Goal: Task Accomplishment & Management: Manage account settings

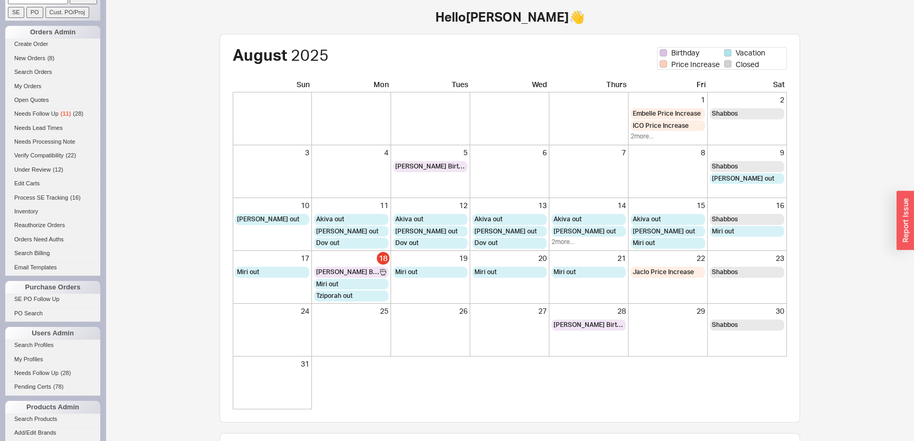
scroll to position [47, 0]
click at [48, 366] on li "My Profiles" at bounding box center [52, 361] width 95 height 14
click at [50, 373] on span "Needs Follow Up" at bounding box center [36, 373] width 44 height 6
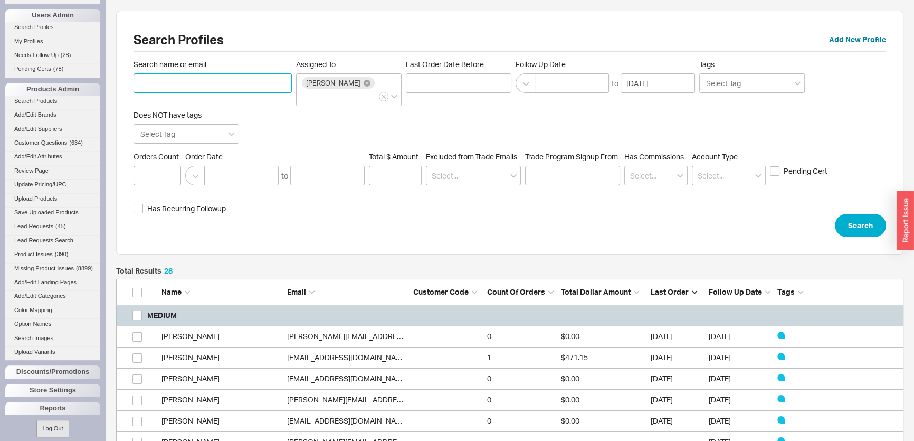
scroll to position [382, 0]
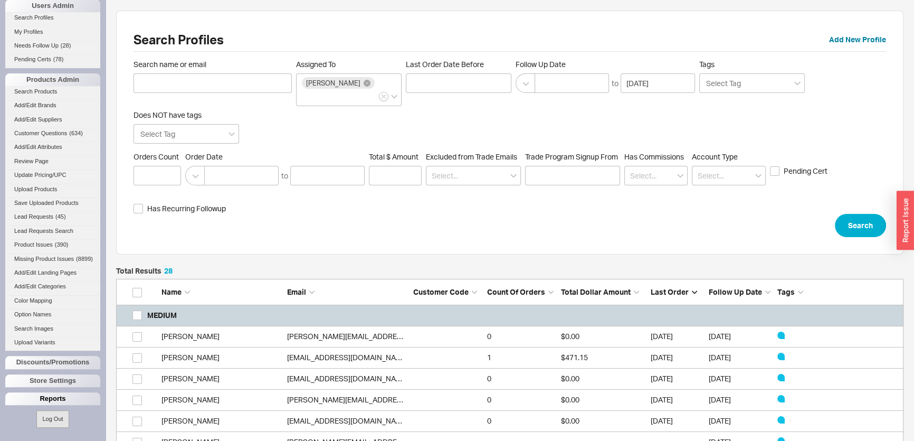
click at [56, 397] on div "Reports" at bounding box center [52, 398] width 95 height 13
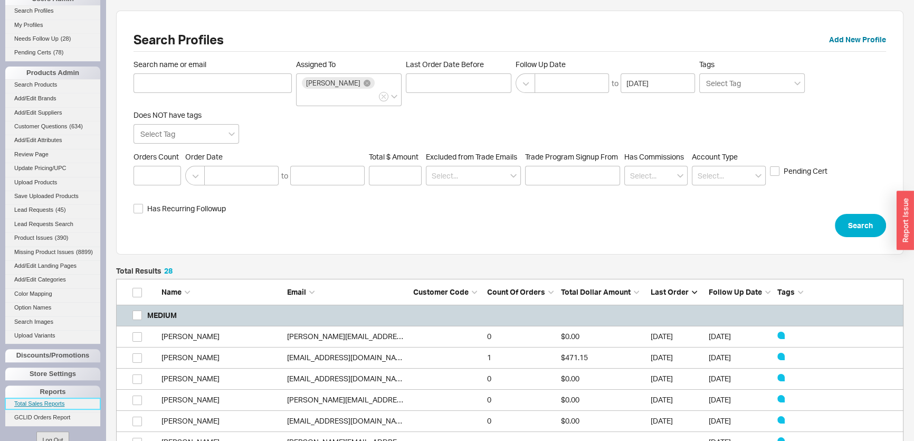
click at [52, 408] on link "Total Sales Reports" at bounding box center [52, 403] width 95 height 11
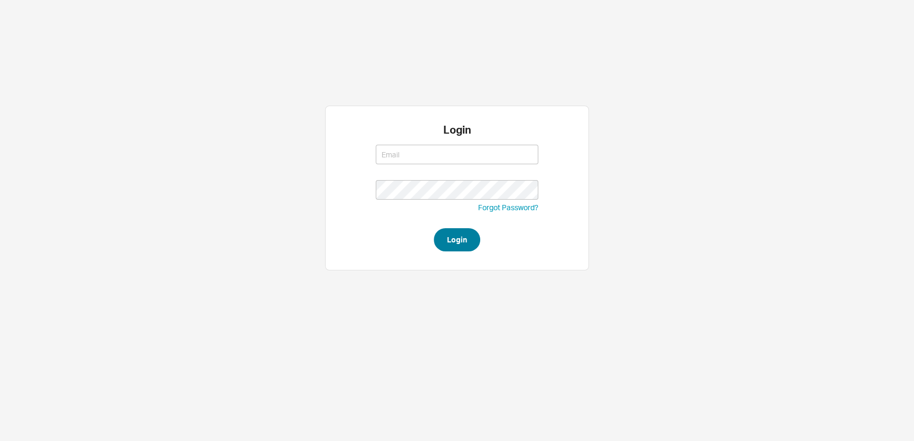
type input "mimi@qualitybath.com"
click at [459, 251] on button "Login" at bounding box center [457, 239] width 46 height 23
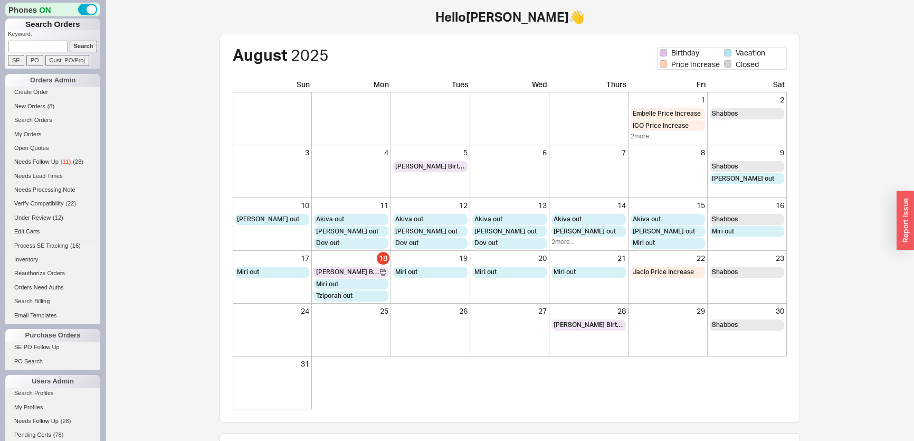
click at [46, 47] on input at bounding box center [38, 46] width 60 height 11
type input "934584"
click at [70, 41] on input "Search" at bounding box center [84, 46] width 28 height 11
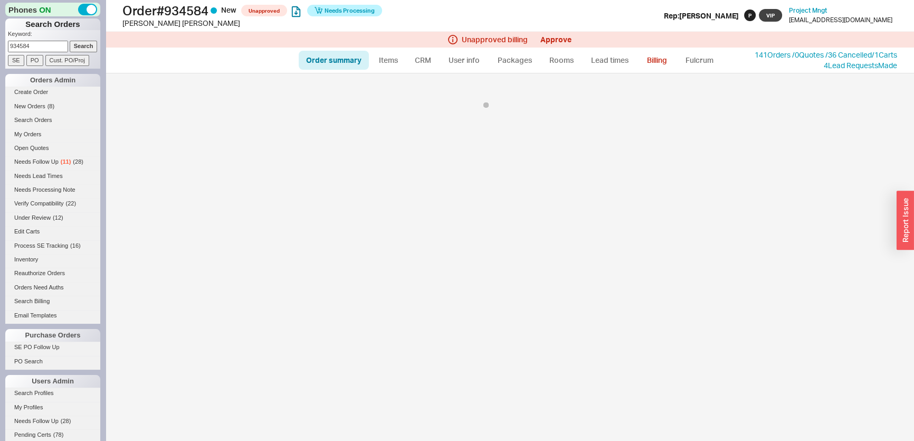
select select "*"
select select "**"
select select "LOW"
select select "3"
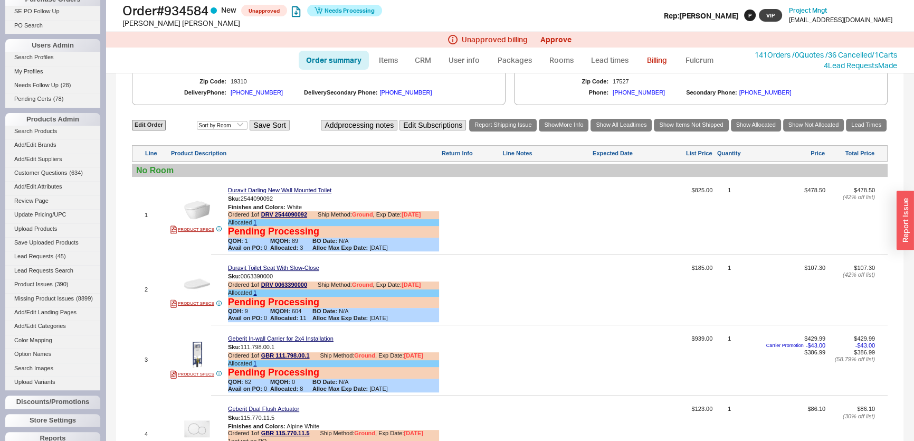
scroll to position [432, 0]
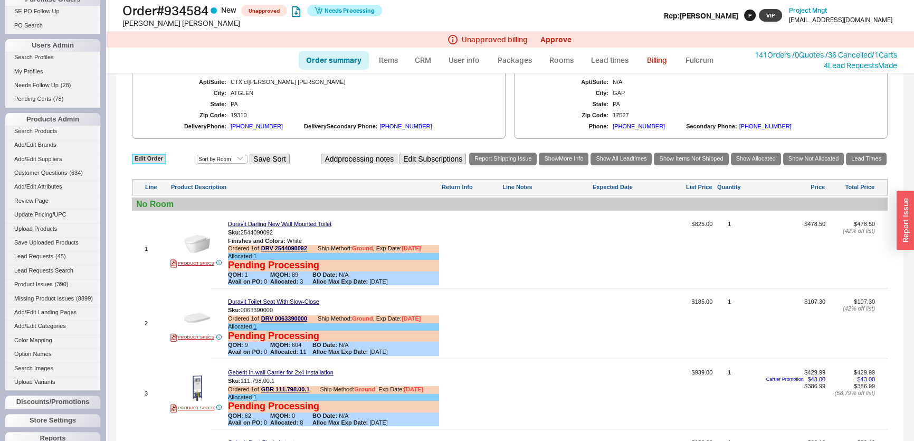
click at [157, 160] on link "Edit Order" at bounding box center [149, 159] width 34 height 10
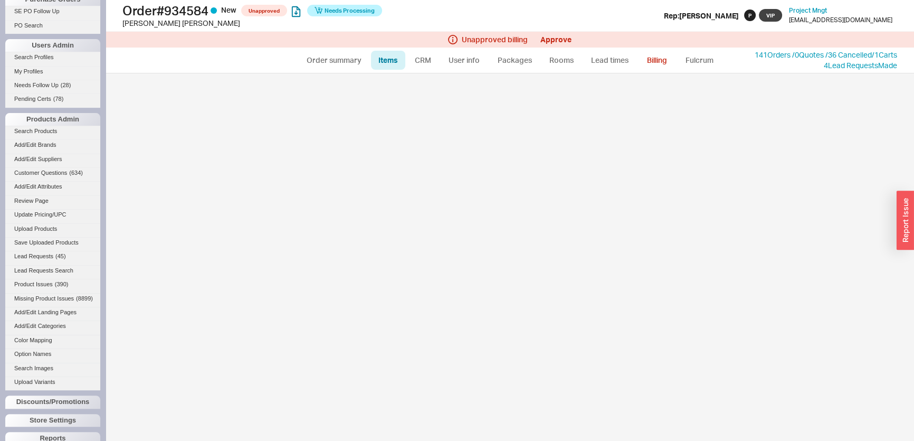
select select "3"
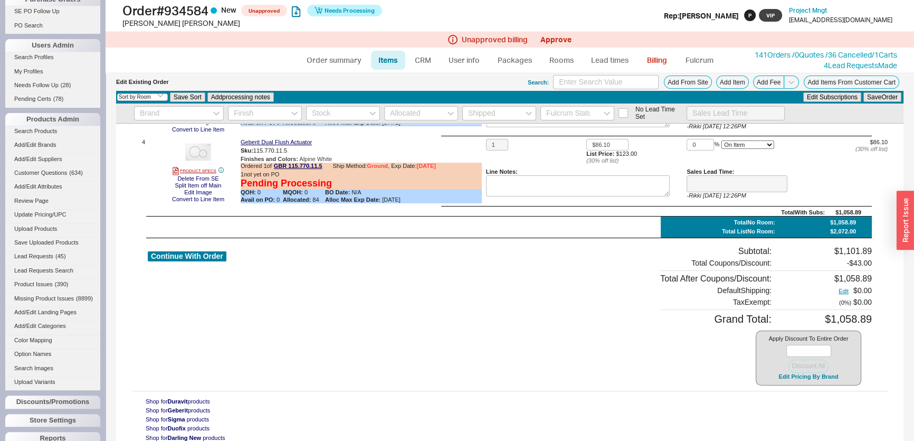
scroll to position [121, 0]
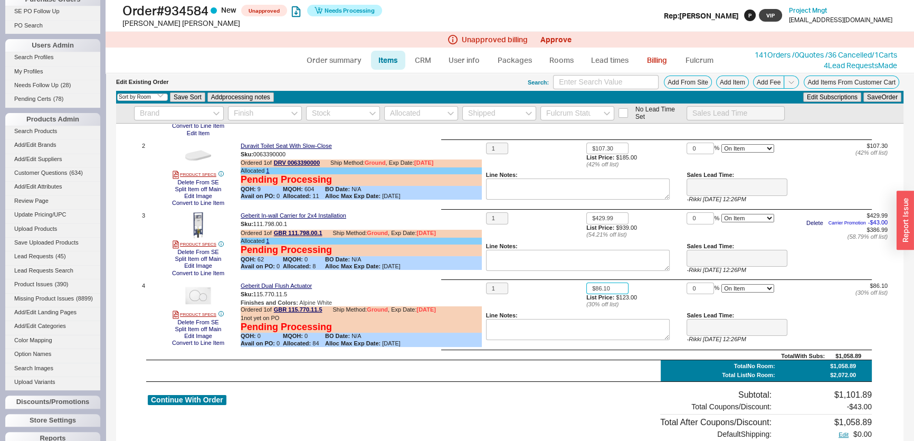
drag, startPoint x: 574, startPoint y: 291, endPoint x: 546, endPoint y: 291, distance: 28.0
click at [547, 291] on div "1 $86.10 List Price: $123.00 ( 30 % off list) 0 % On Item On Bottom Gift Card $…" at bounding box center [687, 314] width 402 height 64
type input "$123.00"
drag, startPoint x: 697, startPoint y: 291, endPoint x: 675, endPoint y: 290, distance: 21.7
click at [675, 290] on div "1 $123.00 List Price: $123.00 ( 30 % off list) 0 % On Item On Bottom Gift Card …" at bounding box center [687, 314] width 402 height 64
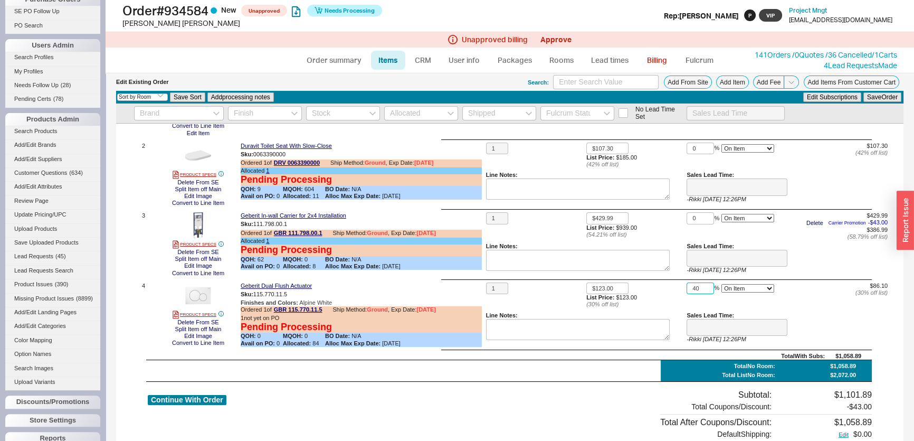
type input "40"
click at [885, 104] on div "No Lead Time Set" at bounding box center [509, 113] width 787 height 20
click at [882, 97] on button "Save Order" at bounding box center [882, 96] width 38 height 9
click at [335, 65] on link "Order summary" at bounding box center [334, 60] width 70 height 19
select select "*"
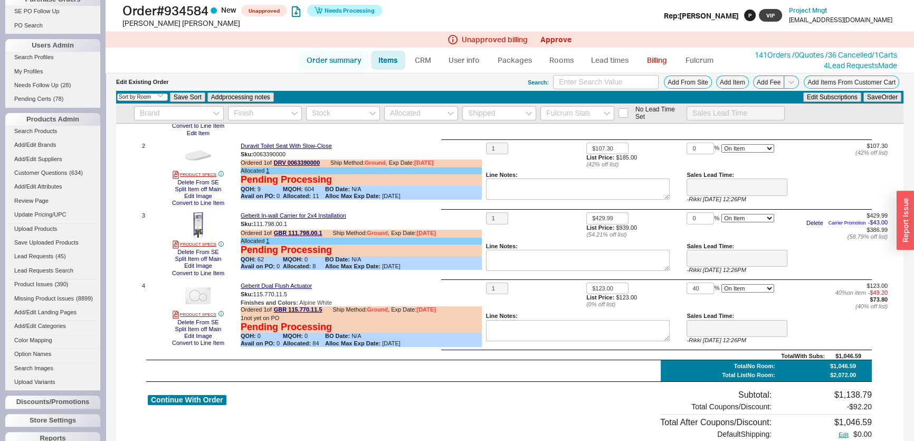
select select "**"
select select "LOW"
select select "3"
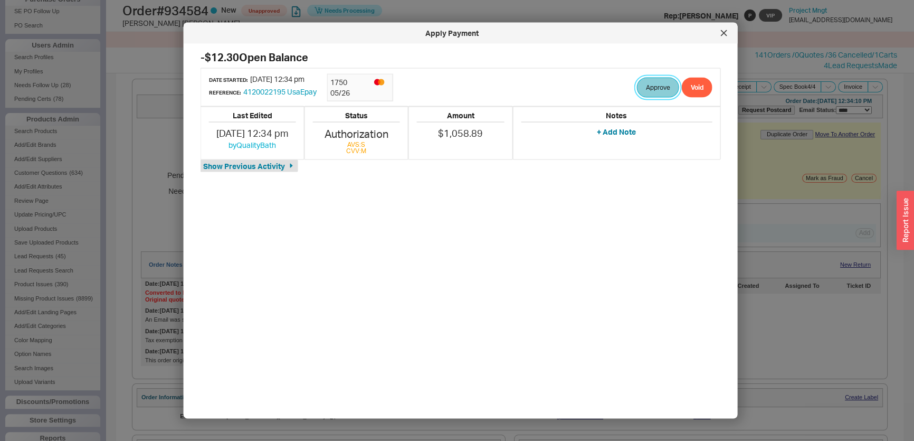
click at [657, 84] on button "Approve" at bounding box center [658, 87] width 42 height 20
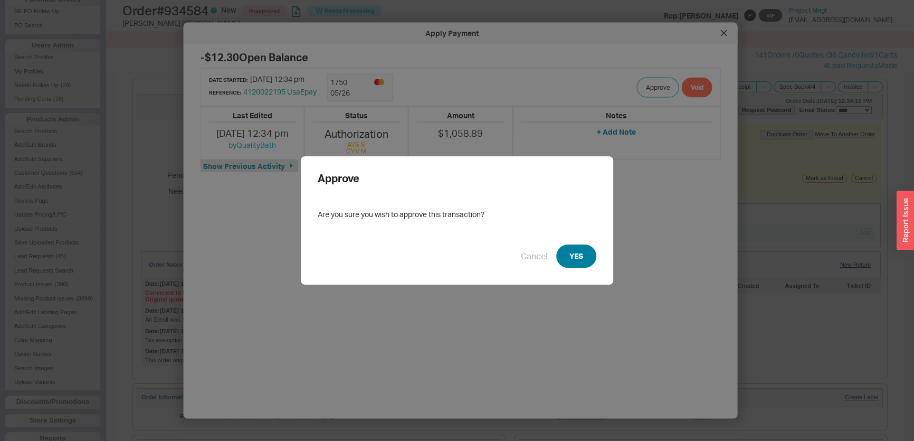
click at [583, 248] on button "YES" at bounding box center [576, 255] width 40 height 23
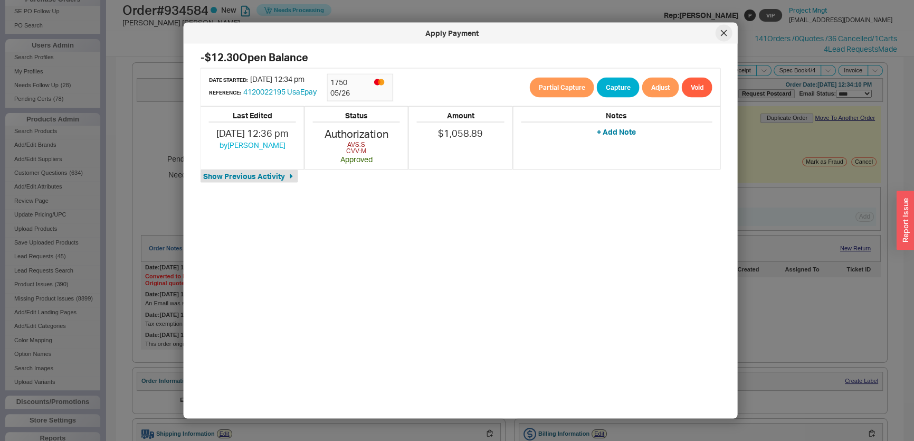
click at [722, 33] on icon at bounding box center [724, 33] width 6 height 6
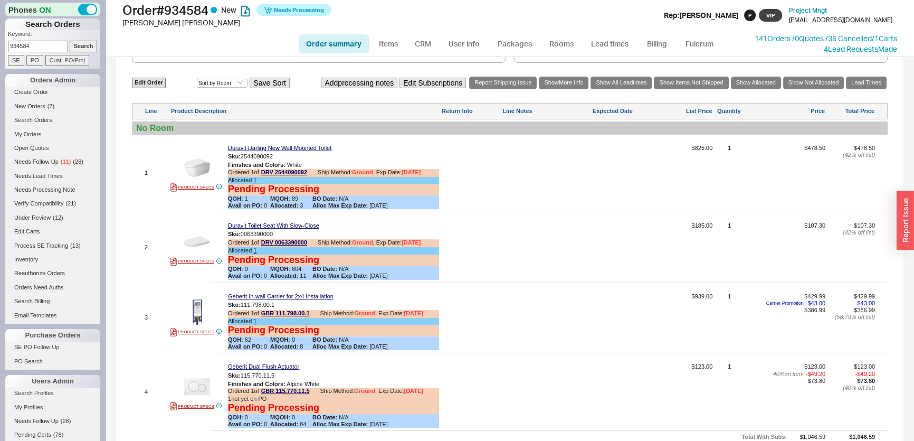
drag, startPoint x: 45, startPoint y: 47, endPoint x: 0, endPoint y: 44, distance: 44.9
click at [12, 47] on input "934584" at bounding box center [38, 46] width 60 height 11
type input "9"
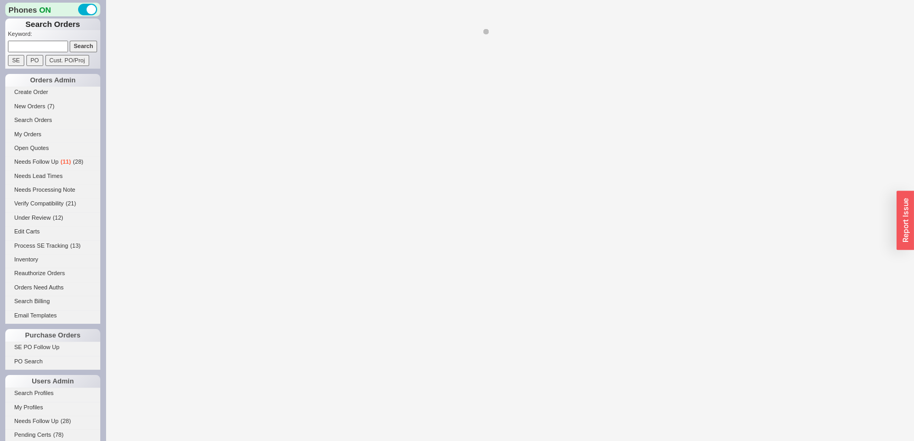
select select "LOW"
select select "3"
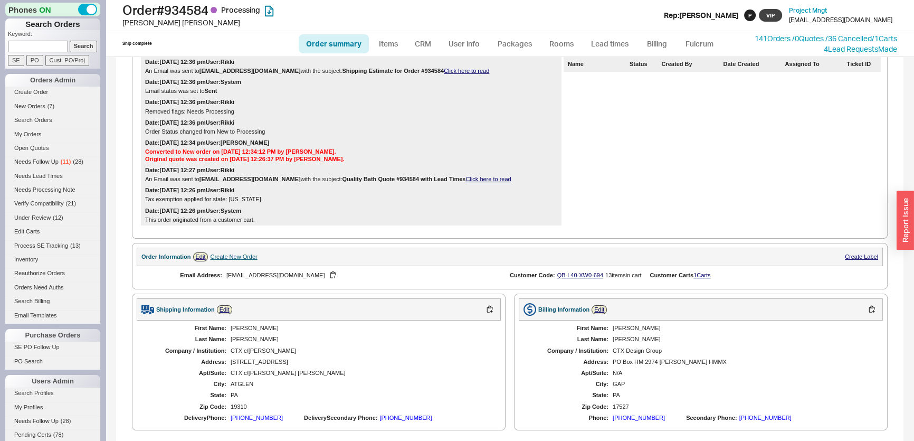
select select "**"
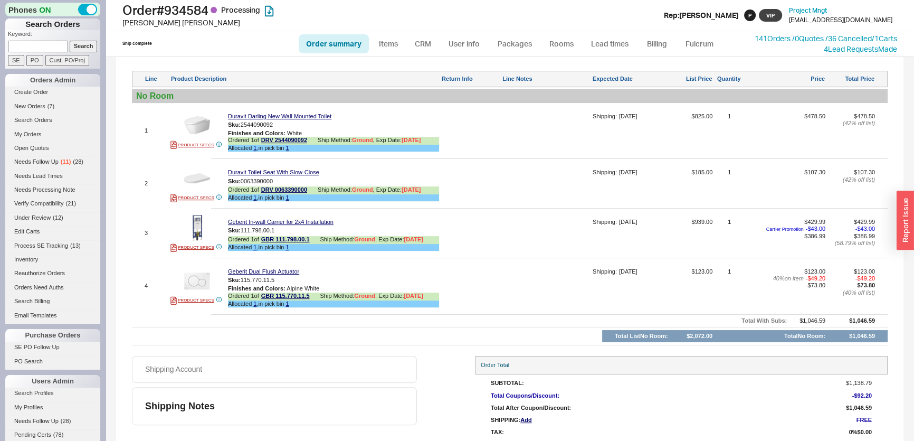
scroll to position [632, 0]
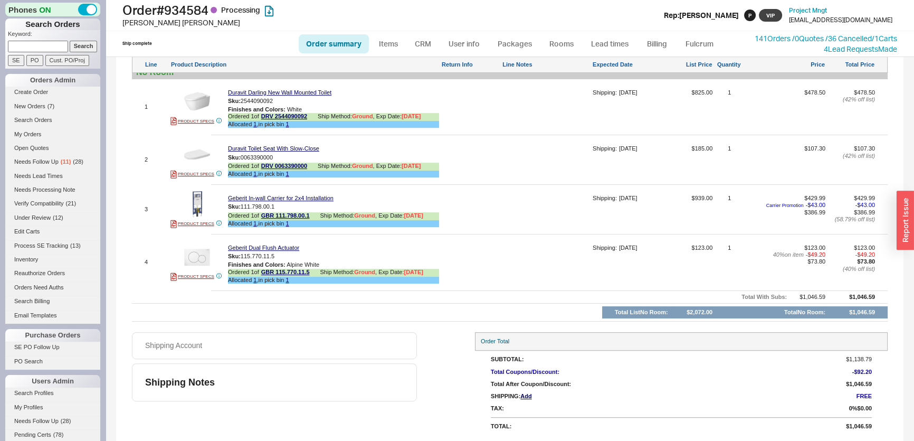
click at [37, 45] on input at bounding box center [38, 46] width 60 height 11
type input "931953"
click at [70, 41] on input "Search" at bounding box center [84, 46] width 28 height 11
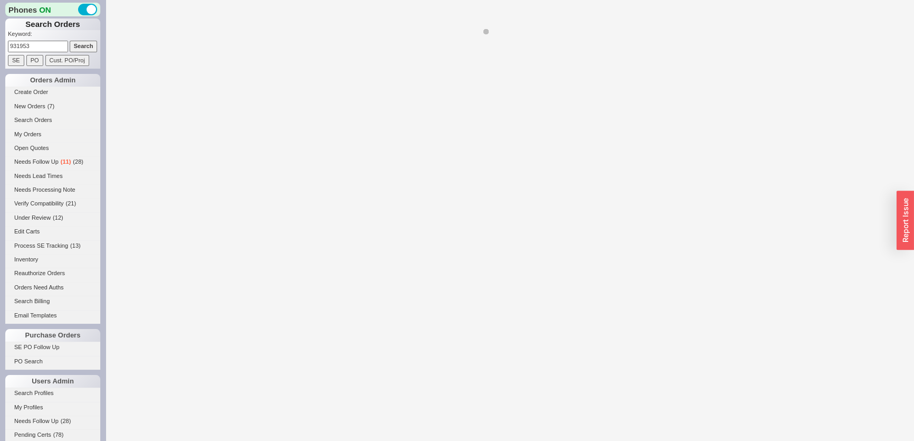
select select "*"
select select "LOW"
select select "3"
